Goal: Navigation & Orientation: Find specific page/section

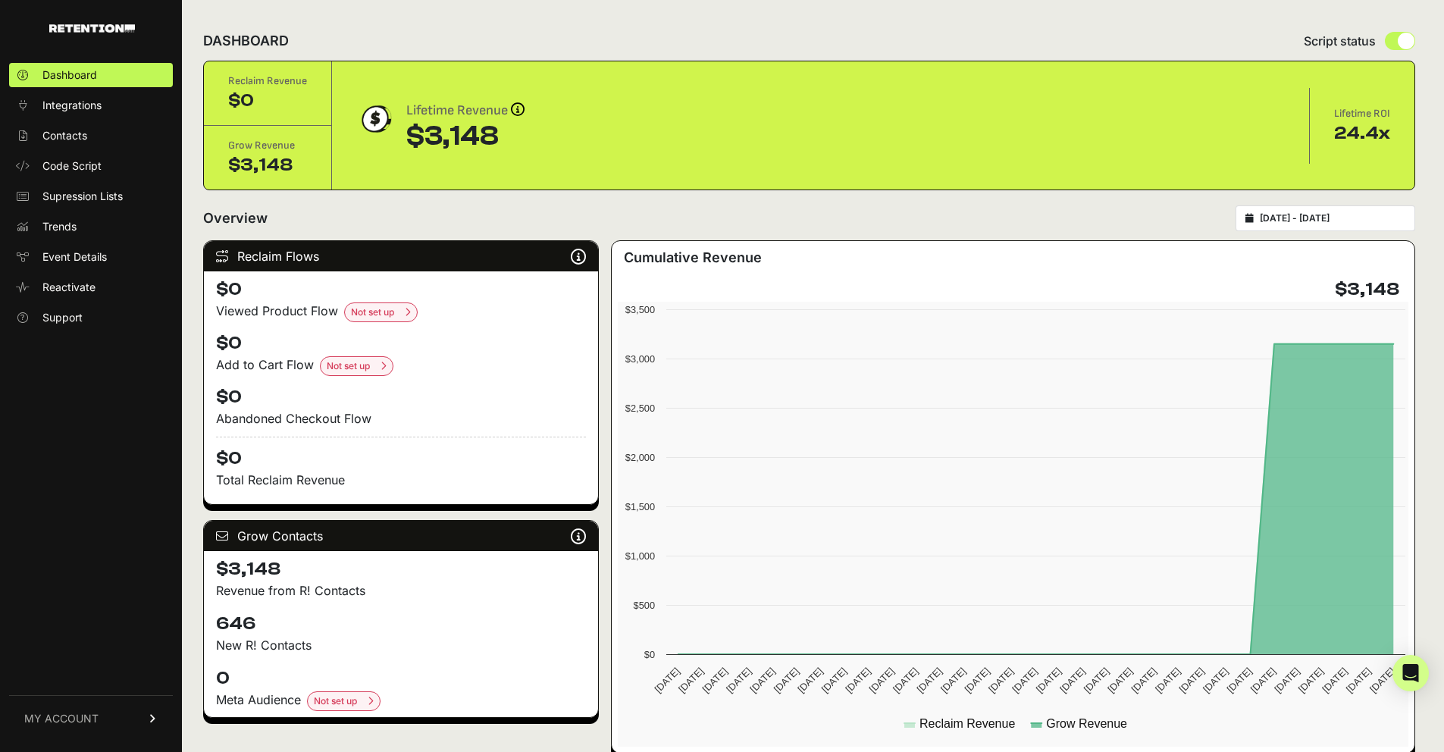
click at [50, 136] on span "Contacts" at bounding box center [64, 135] width 45 height 15
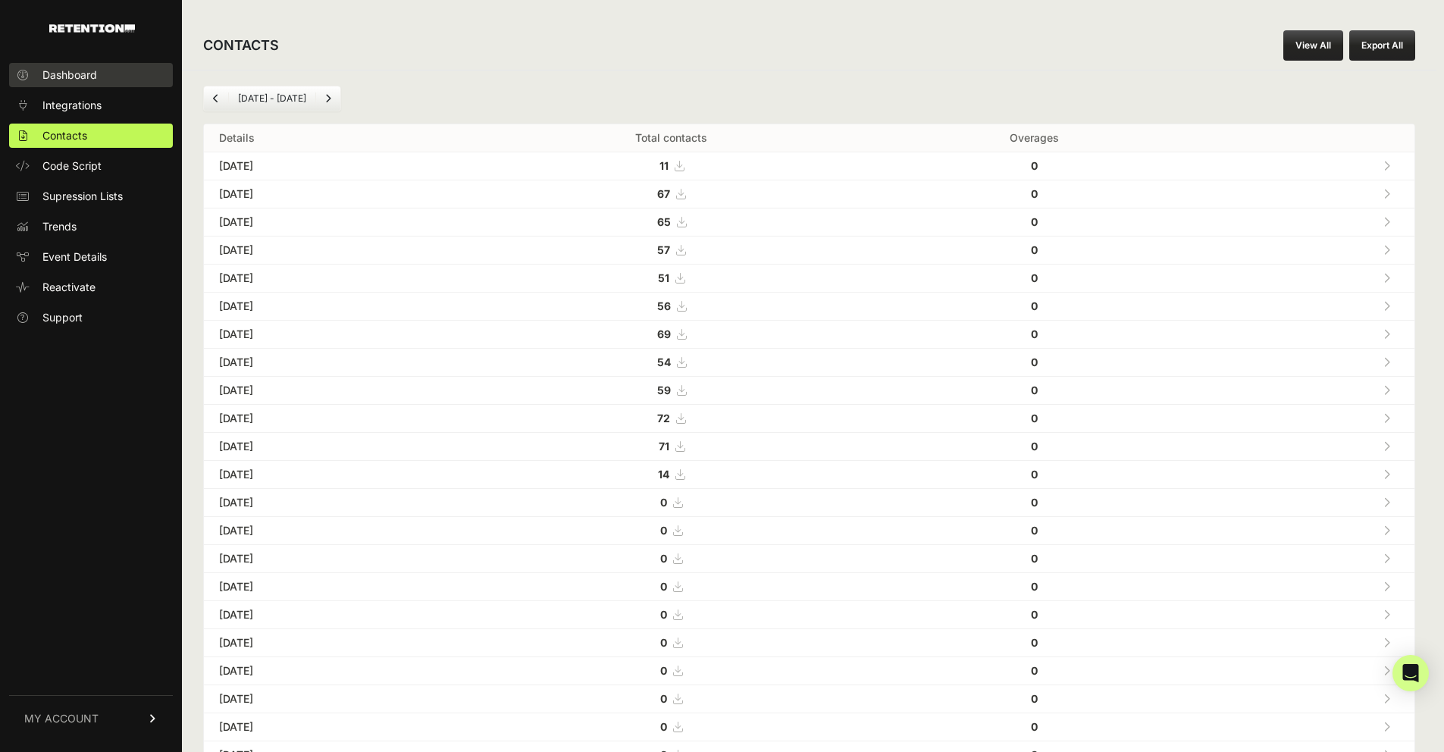
click at [60, 77] on span "Dashboard" at bounding box center [69, 74] width 55 height 15
